Goal: Task Accomplishment & Management: Manage account settings

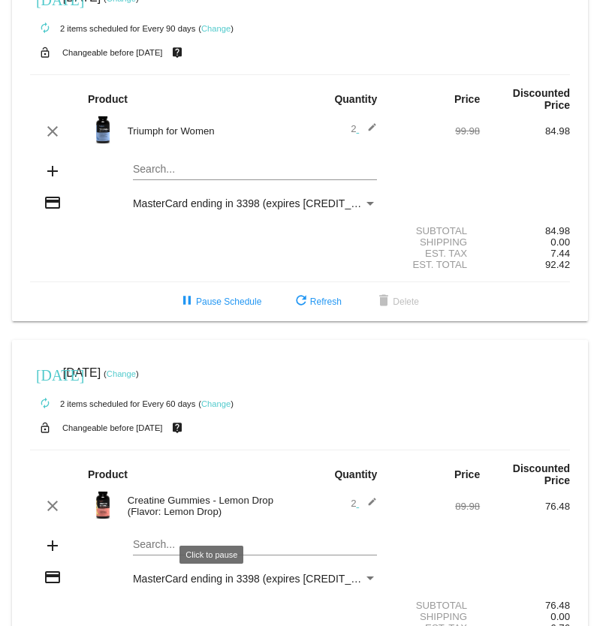
scroll to position [130, 0]
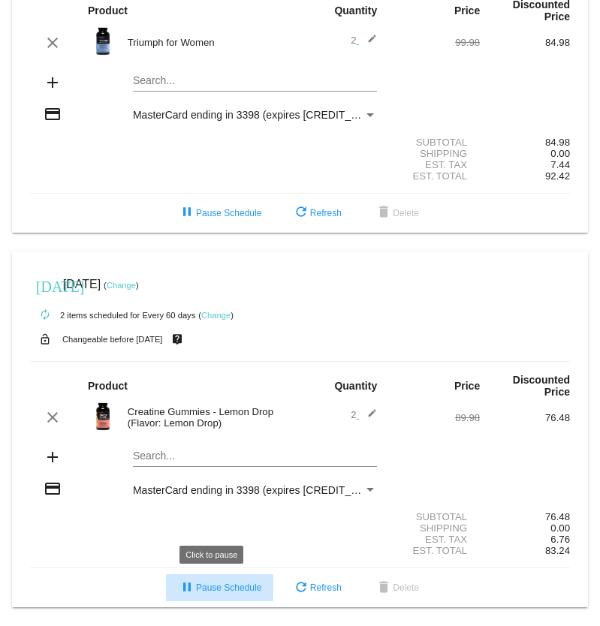
click at [201, 591] on span "pause Pause Schedule" at bounding box center [219, 587] width 83 height 11
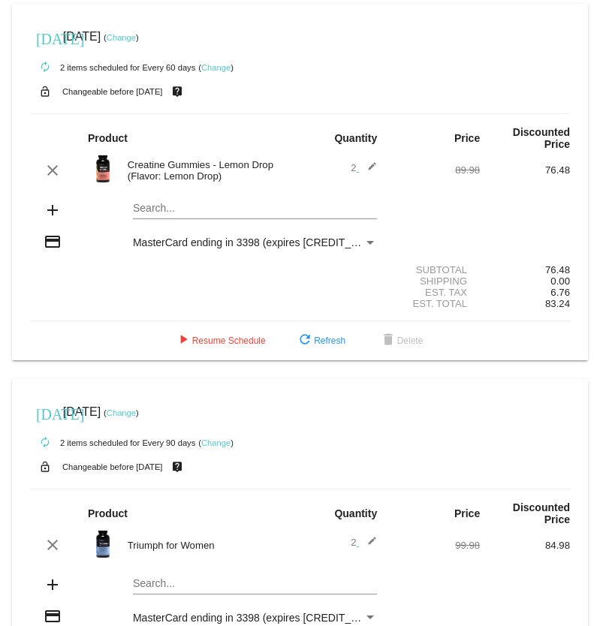
click at [366, 241] on div "Payment Method" at bounding box center [370, 243] width 8 height 4
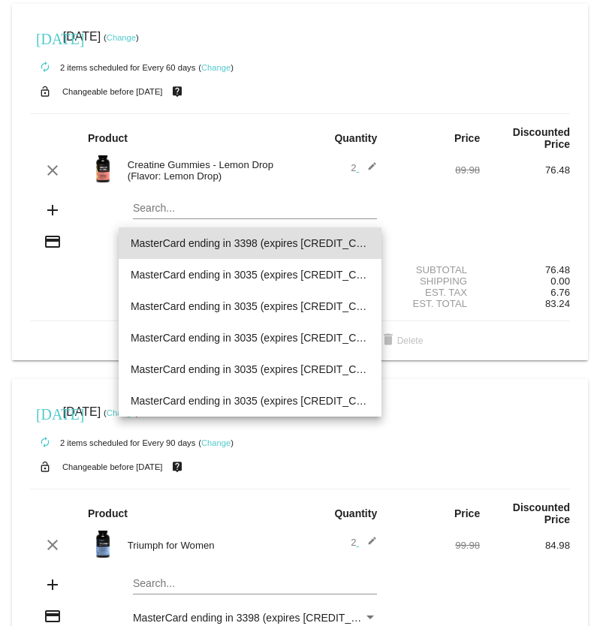
click at [405, 74] on div at bounding box center [300, 313] width 600 height 626
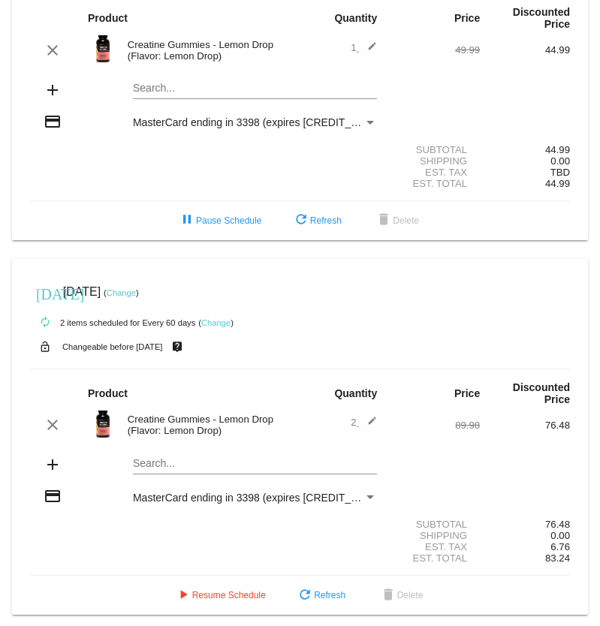
scroll to position [121, 0]
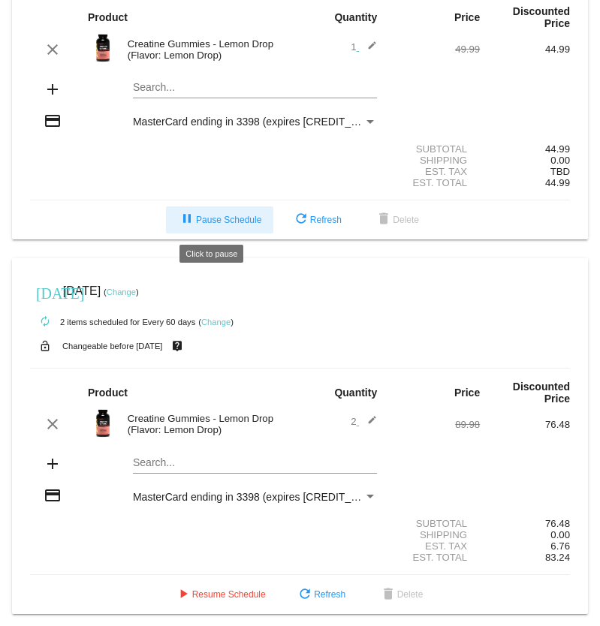
click at [184, 207] on button "pause Pause Schedule" at bounding box center [219, 219] width 107 height 27
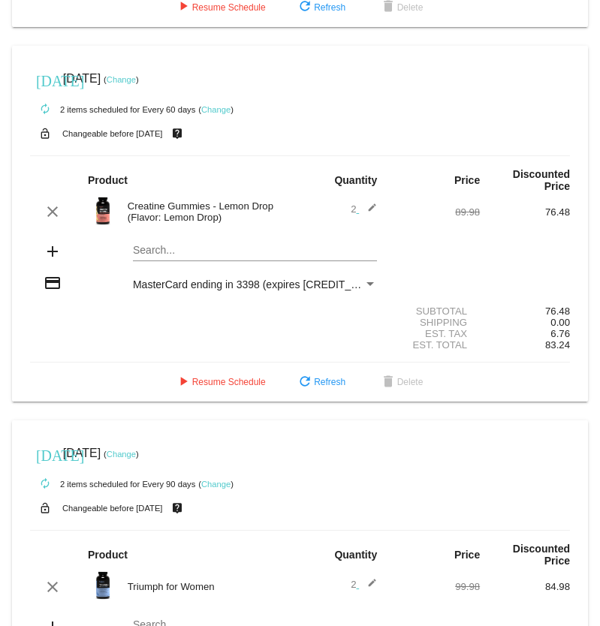
scroll to position [329, 0]
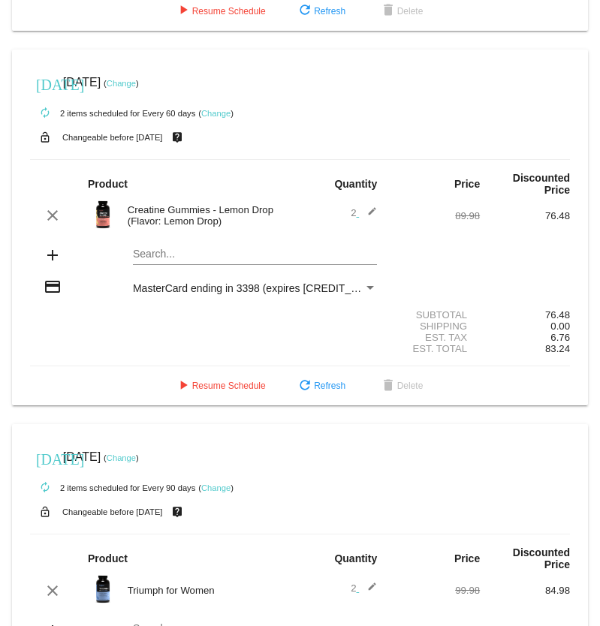
click at [136, 84] on link "Change" at bounding box center [121, 83] width 29 height 9
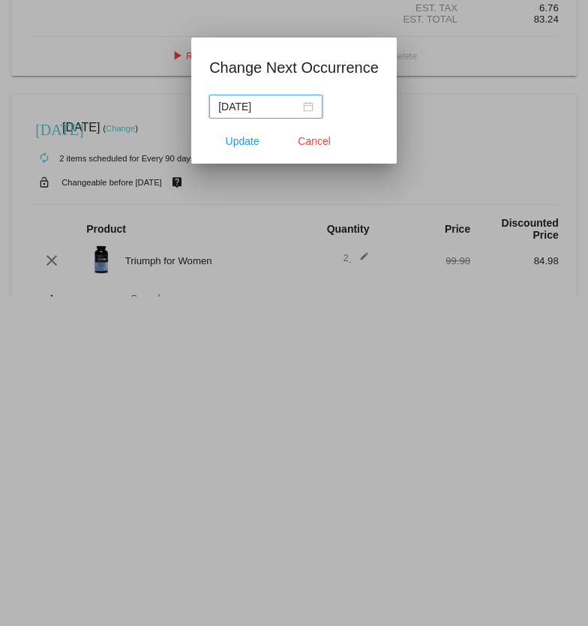
click at [309, 112] on div "[DATE]" at bounding box center [265, 106] width 95 height 17
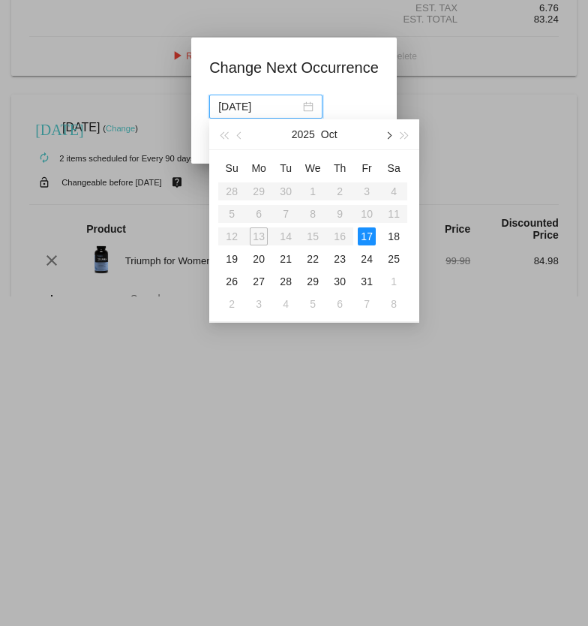
click at [391, 134] on button "button" at bounding box center [388, 134] width 17 height 30
drag, startPoint x: 260, startPoint y: 234, endPoint x: 312, endPoint y: 235, distance: 51.8
click at [312, 235] on tr "9 10 11 12 13 14 15" at bounding box center [312, 236] width 189 height 23
click at [312, 235] on div "12" at bounding box center [313, 236] width 18 height 18
type input "[DATE]"
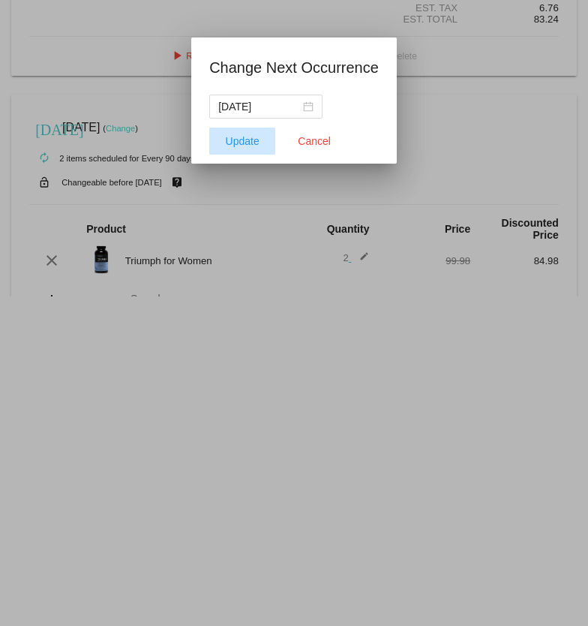
click at [245, 140] on span "Update" at bounding box center [243, 141] width 34 height 12
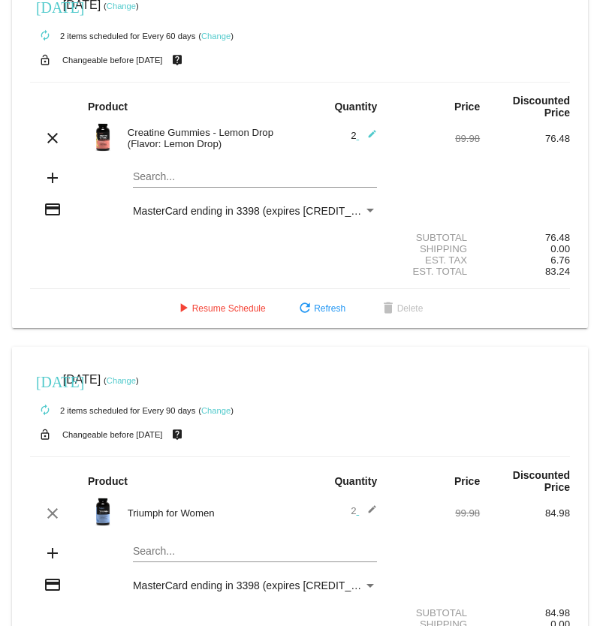
scroll to position [506, 0]
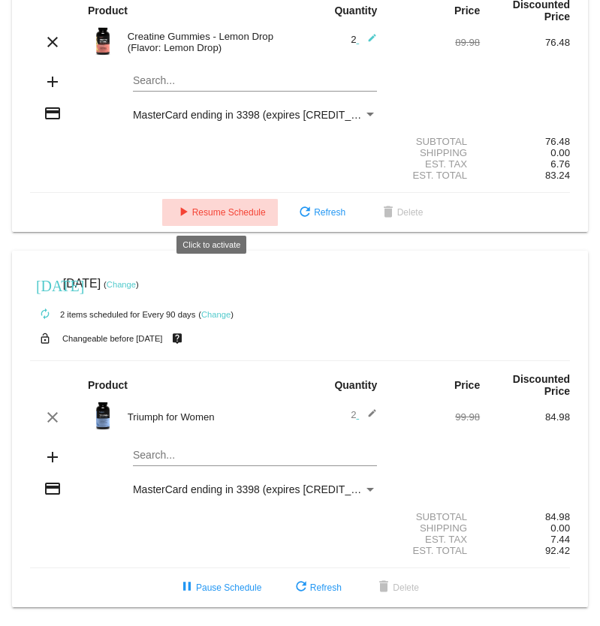
click at [216, 200] on button "play_arrow Resume Schedule" at bounding box center [220, 212] width 116 height 27
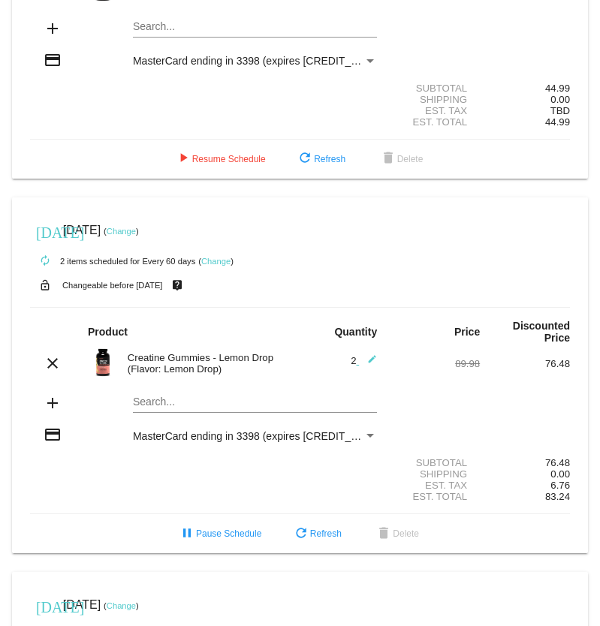
scroll to position [180, 0]
